Goal: Task Accomplishment & Management: Manage account settings

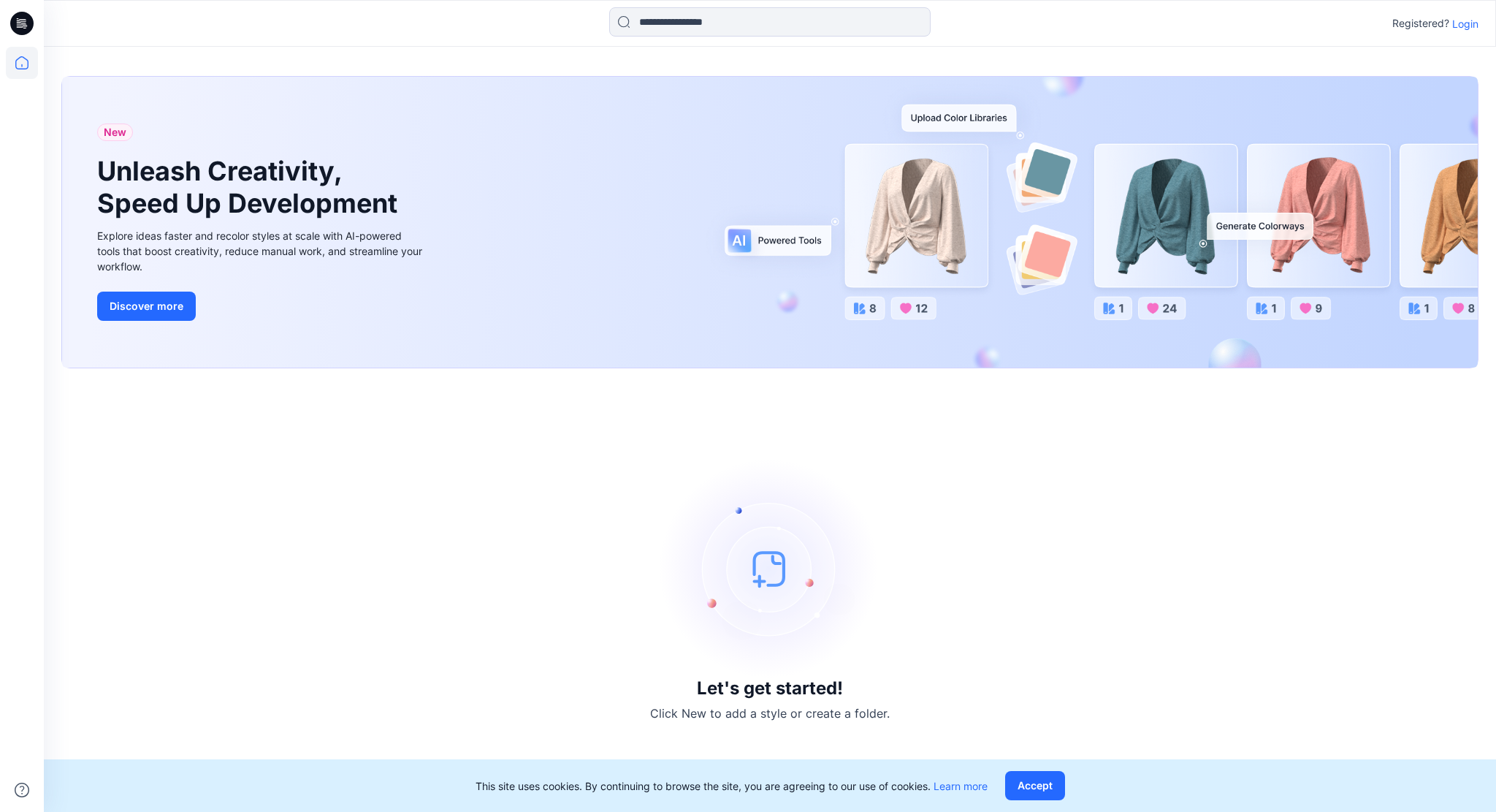
click at [1467, 20] on p "Login" at bounding box center [1465, 24] width 26 height 15
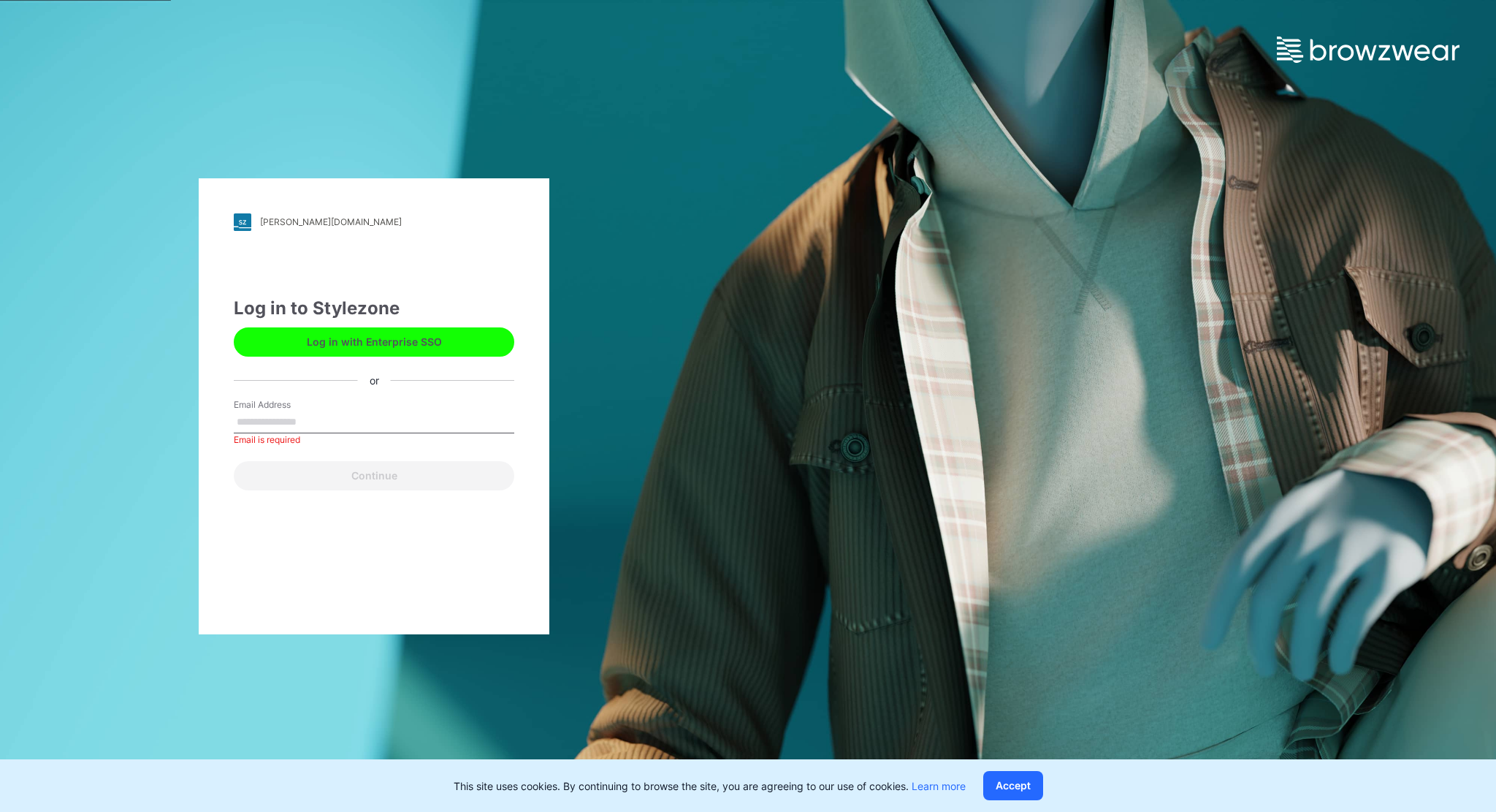
click at [342, 341] on button "Log in with Enterprise SSO" at bounding box center [374, 342] width 281 height 29
click at [266, 422] on input "Email Address" at bounding box center [374, 422] width 281 height 22
type input "**********"
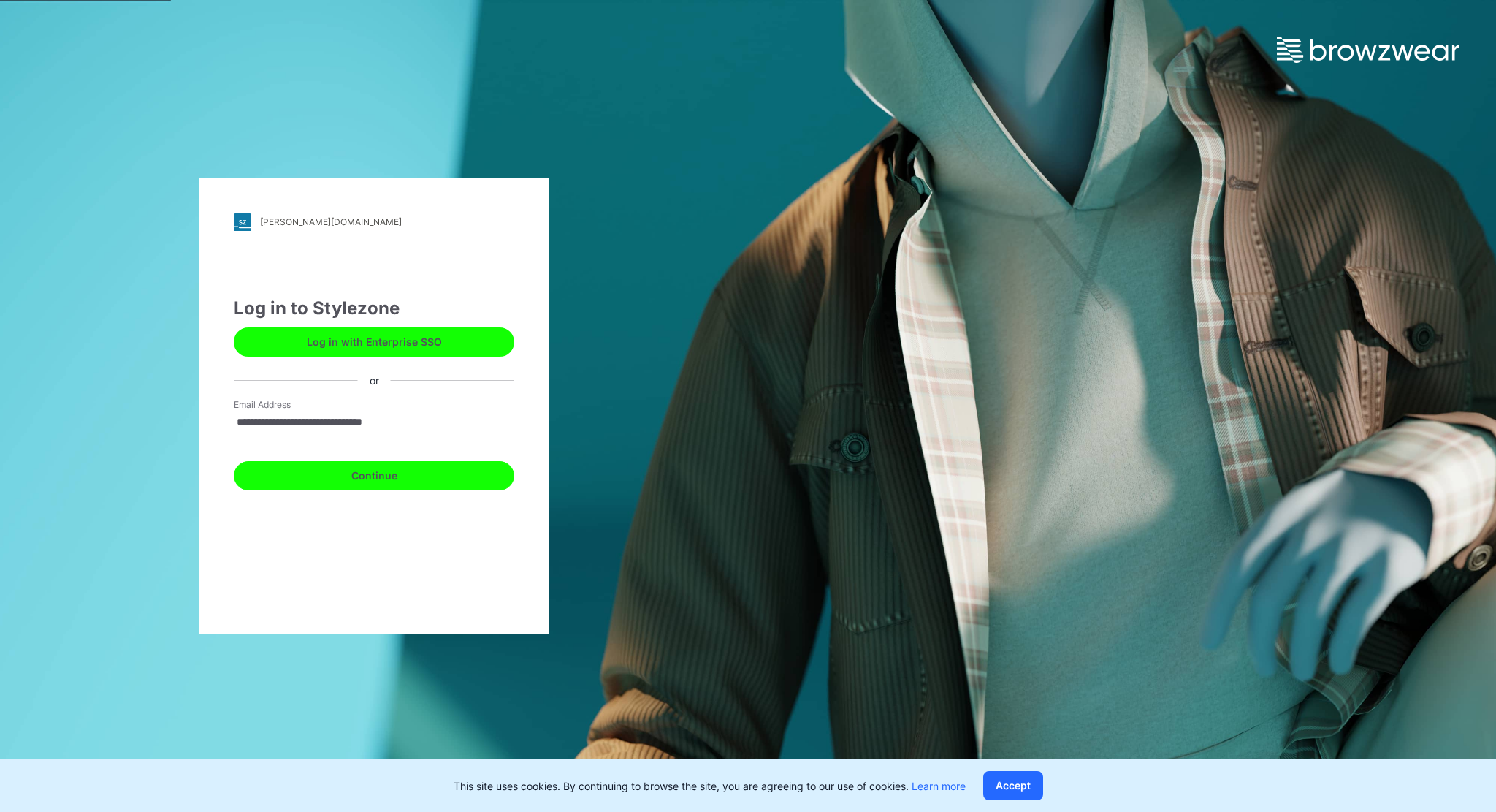
click at [398, 469] on button "Continue" at bounding box center [374, 475] width 281 height 29
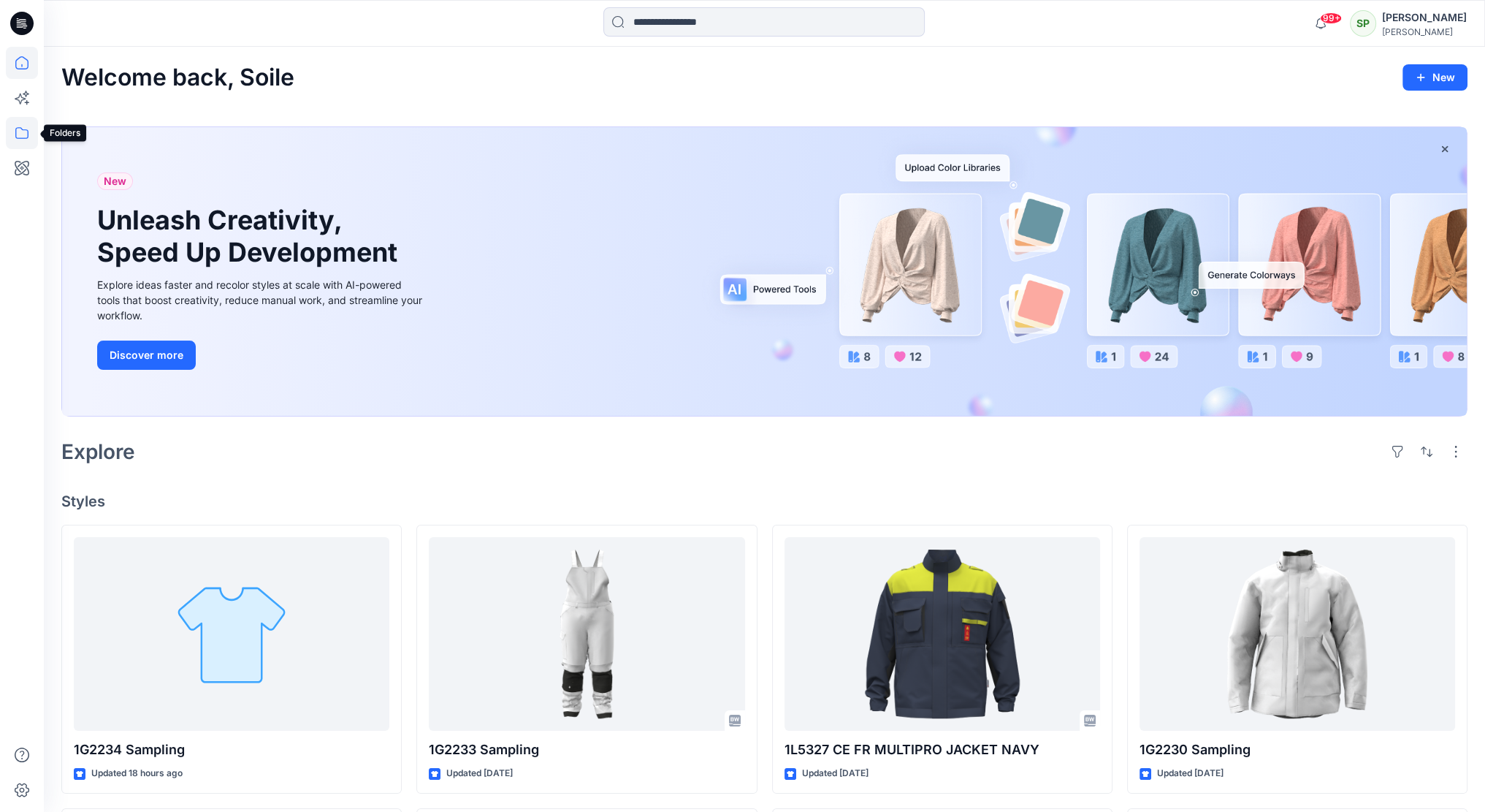
click at [16, 125] on icon at bounding box center [21, 132] width 32 height 32
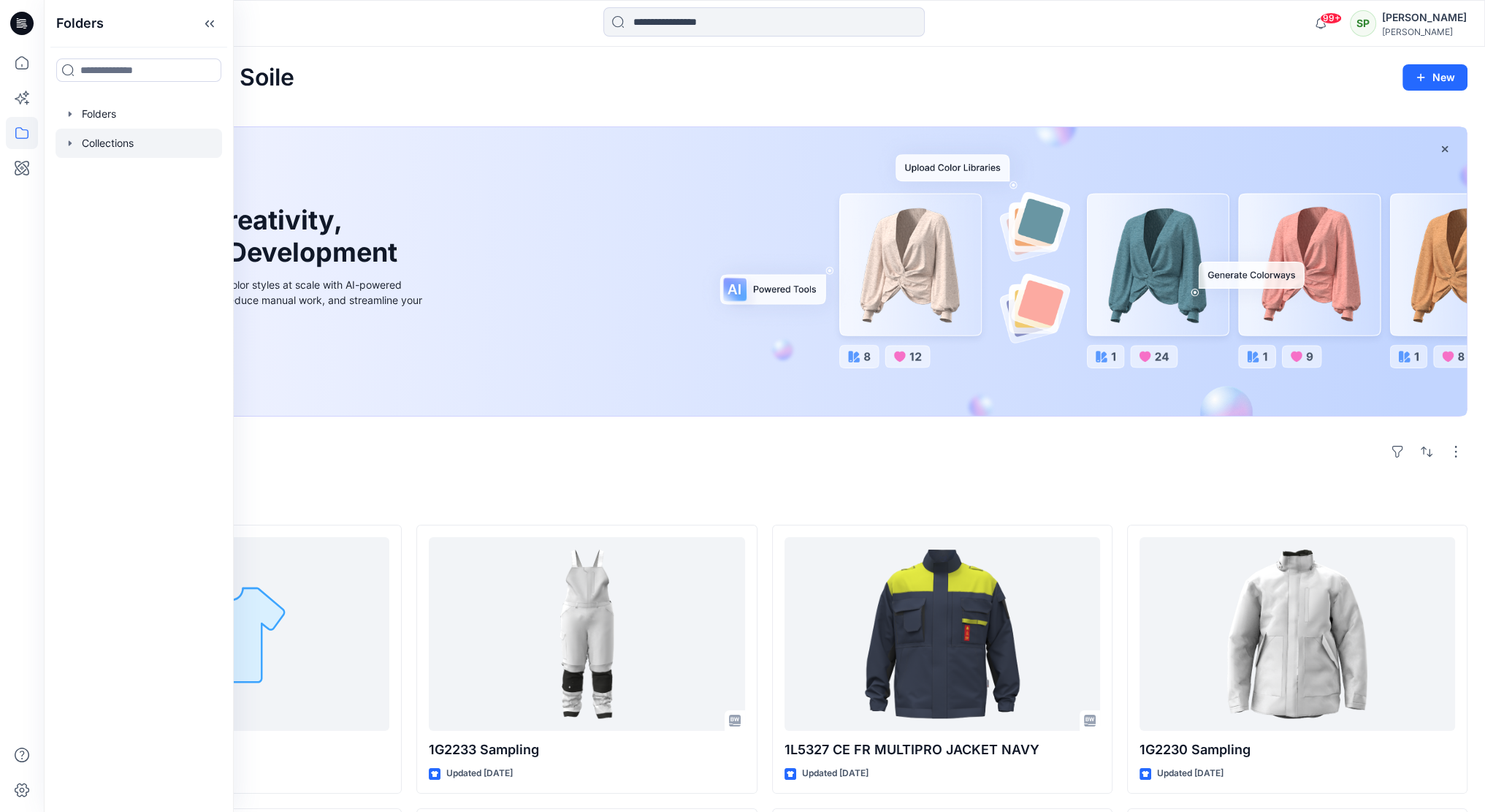
click at [107, 137] on div at bounding box center [138, 143] width 166 height 29
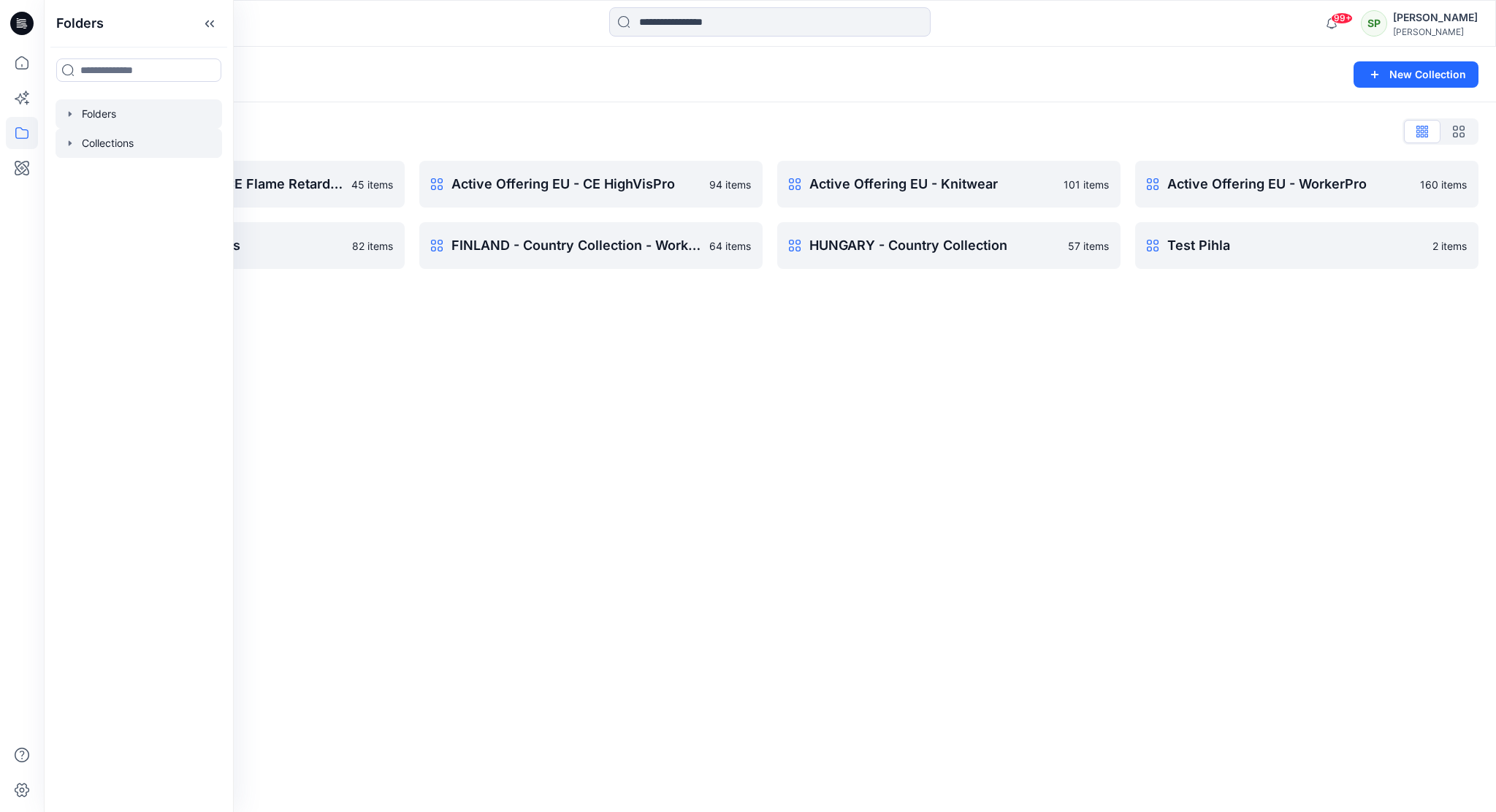
click at [126, 110] on div at bounding box center [138, 114] width 166 height 29
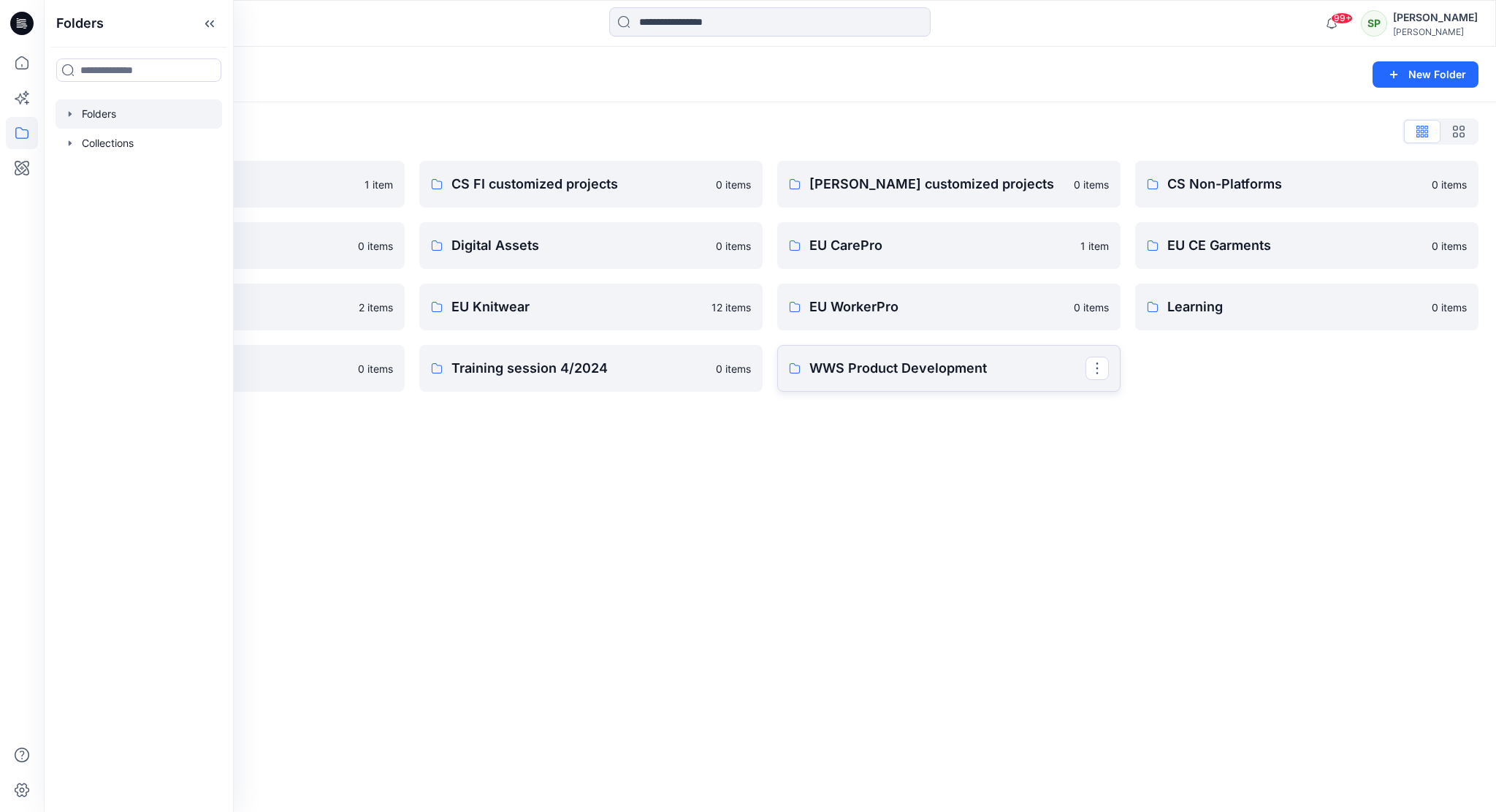
click at [949, 368] on p "WWS Product Development" at bounding box center [947, 368] width 276 height 20
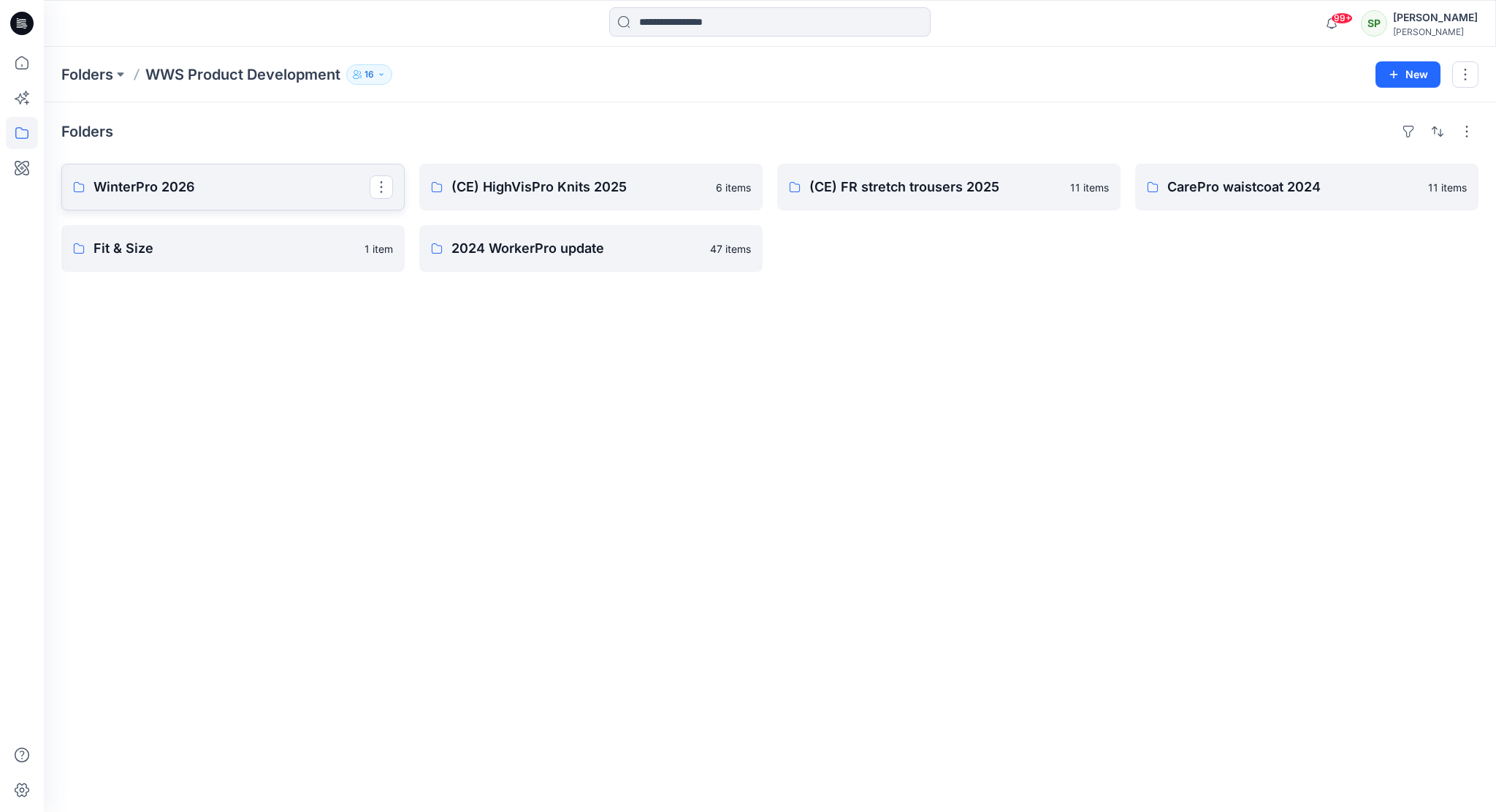
click at [188, 186] on p "WinterPro 2026" at bounding box center [232, 186] width 276 height 20
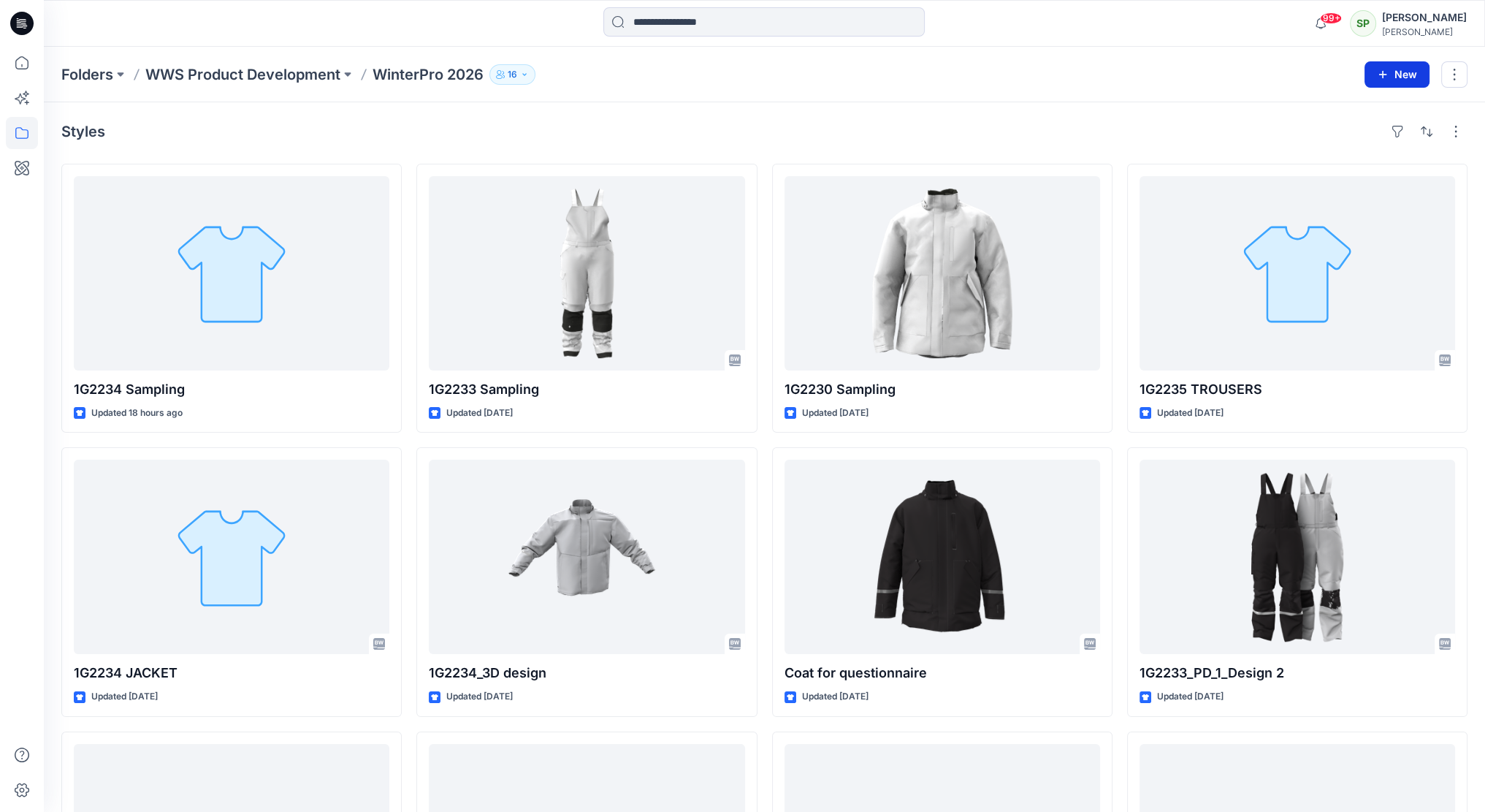
click at [1406, 74] on button "New" at bounding box center [1396, 74] width 65 height 26
click at [1363, 136] on p "New Folder" at bounding box center [1355, 138] width 54 height 15
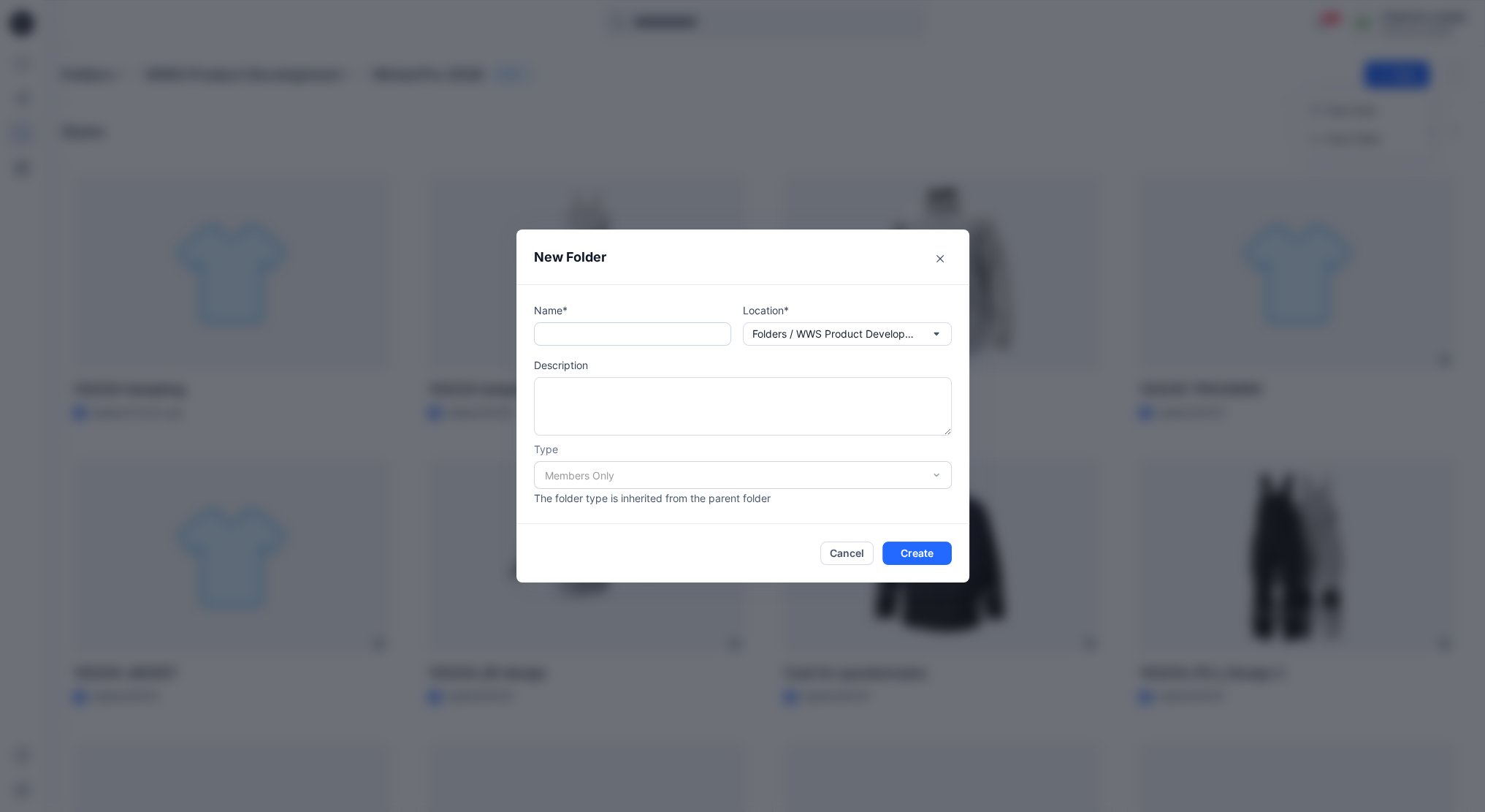
click at [597, 329] on input "text" at bounding box center [632, 334] width 197 height 23
type input "**********"
click at [916, 469] on div "Members Only" at bounding box center [742, 474] width 418 height 28
click at [926, 550] on button "Create" at bounding box center [917, 553] width 70 height 23
